Goal: Task Accomplishment & Management: Use online tool/utility

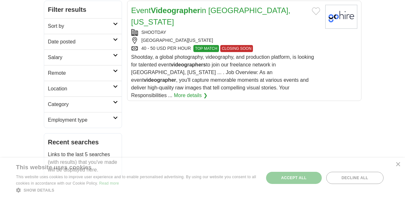
scroll to position [133, 0]
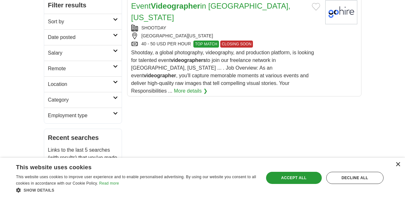
click at [399, 165] on div "×" at bounding box center [397, 165] width 5 height 5
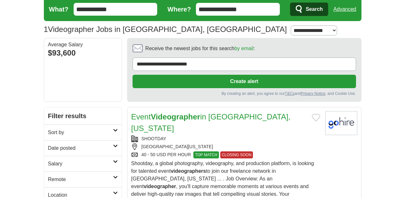
scroll to position [22, 0]
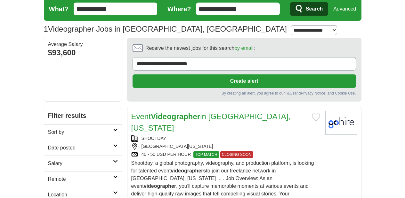
click at [187, 143] on div "NEW ORLEANS, LOUISIANA, 70130" at bounding box center [225, 146] width 189 height 7
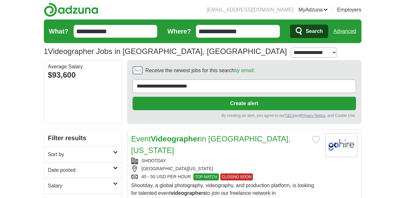
click at [269, 28] on input "**********" at bounding box center [238, 31] width 84 height 13
click at [290, 25] on button "Search" at bounding box center [309, 31] width 38 height 13
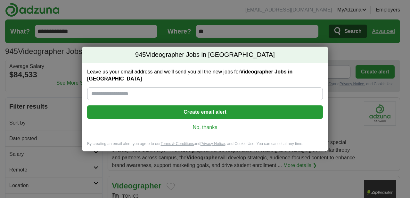
click at [201, 124] on link "No, thanks" at bounding box center [204, 127] width 225 height 7
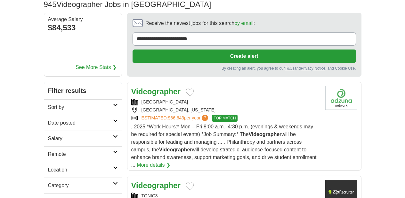
scroll to position [49, 0]
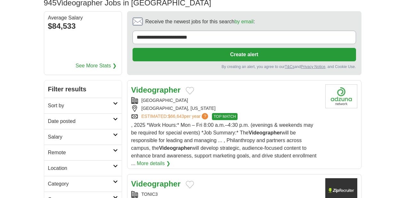
click at [62, 102] on h2 "Sort by" at bounding box center [80, 106] width 65 height 8
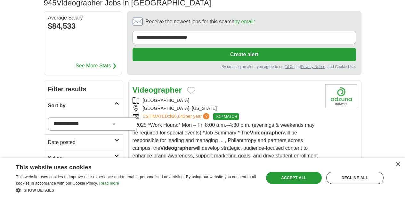
click at [75, 139] on h2 "Date posted" at bounding box center [81, 143] width 66 height 8
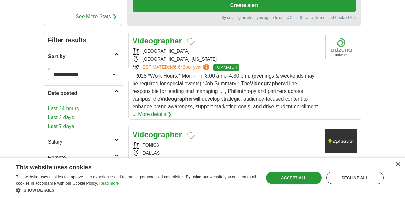
scroll to position [100, 0]
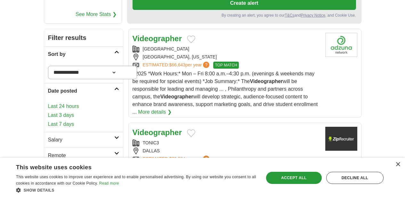
click at [48, 112] on link "Last 3 days" at bounding box center [83, 116] width 71 height 8
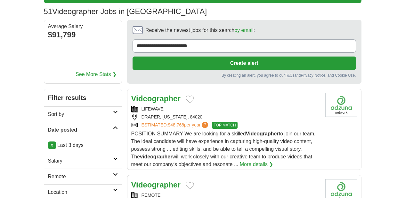
scroll to position [42, 0]
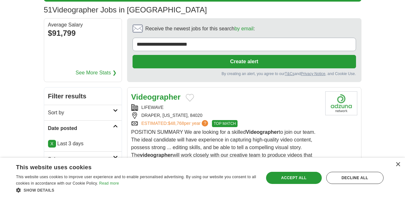
click at [61, 156] on h2 "Salary" at bounding box center [80, 160] width 65 height 8
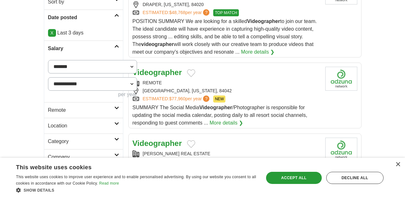
scroll to position [165, 0]
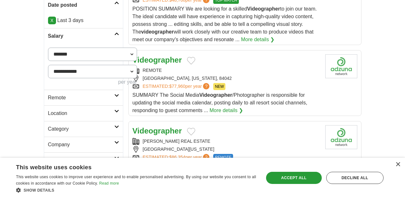
click at [77, 121] on link "Category" at bounding box center [83, 129] width 79 height 16
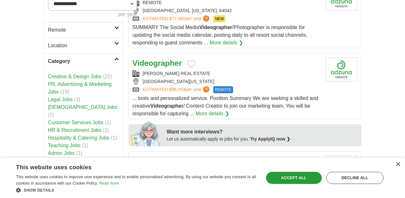
scroll to position [233, 0]
click at [76, 165] on h2 "Company" at bounding box center [81, 169] width 66 height 8
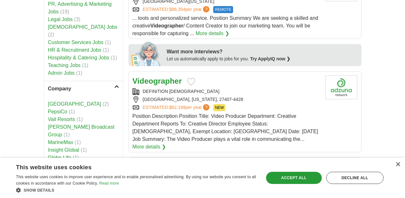
scroll to position [316, 0]
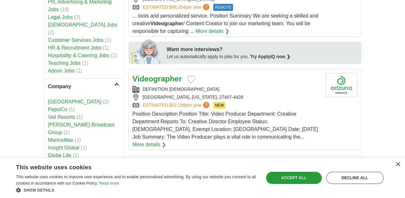
click at [73, 168] on h2 "Employment type" at bounding box center [81, 172] width 66 height 8
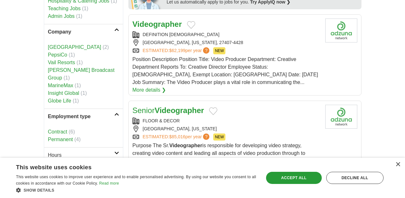
scroll to position [372, 0]
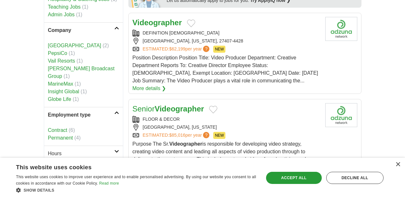
click at [48, 135] on link "Permanent" at bounding box center [60, 137] width 25 height 5
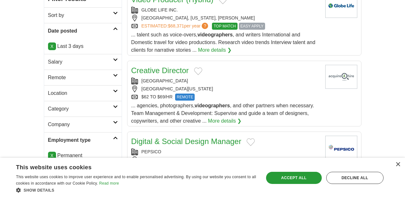
scroll to position [128, 0]
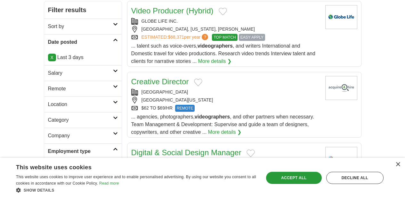
click at [240, 147] on div "Digital & Social Design Manager" at bounding box center [225, 153] width 189 height 12
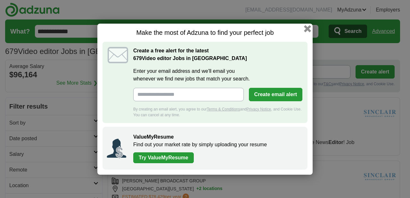
click at [308, 28] on button "button" at bounding box center [307, 28] width 7 height 7
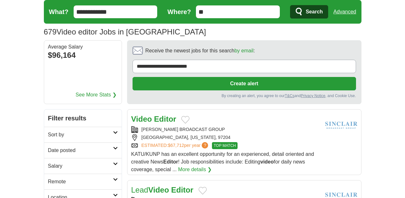
scroll to position [20, 0]
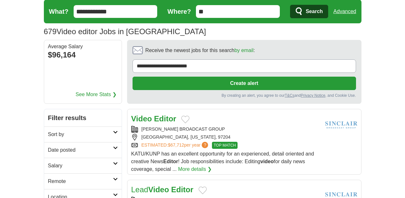
click at [65, 147] on h2 "Date posted" at bounding box center [80, 151] width 65 height 8
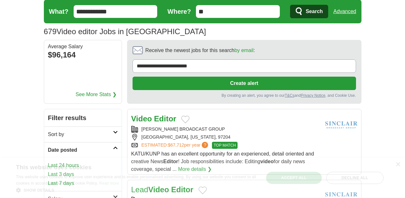
click at [48, 162] on link "Last 24 hours" at bounding box center [83, 166] width 70 height 8
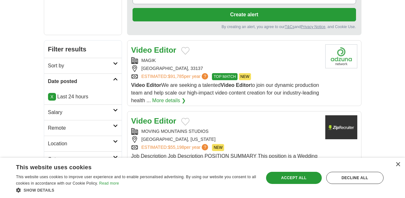
scroll to position [89, 0]
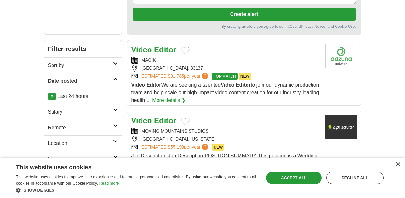
click at [239, 115] on div "Video Editor" at bounding box center [225, 121] width 189 height 12
